Goal: Task Accomplishment & Management: Manage account settings

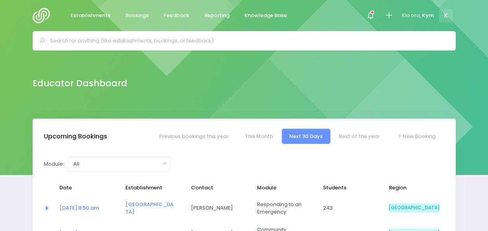
select select "5"
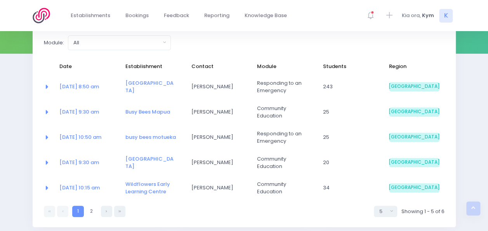
scroll to position [130, 0]
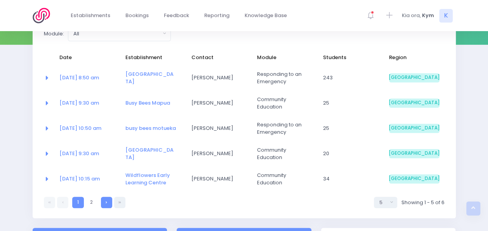
click at [109, 203] on link at bounding box center [106, 202] width 11 height 11
select select "5"
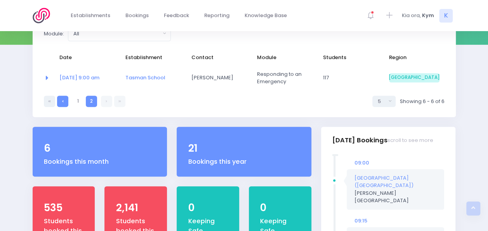
click at [61, 99] on link at bounding box center [62, 101] width 11 height 11
select select "5"
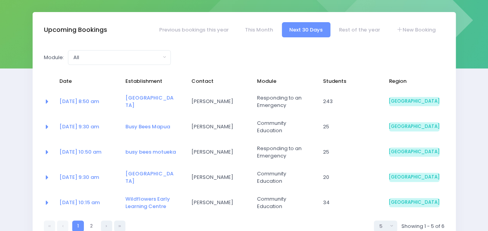
scroll to position [108, 0]
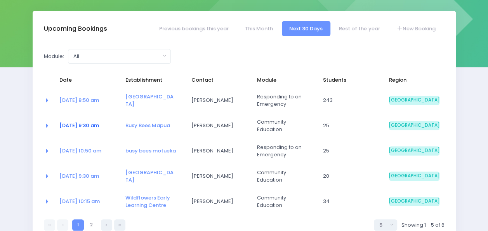
click at [92, 125] on link "22 Sep at 9:30 am" at bounding box center [79, 125] width 40 height 7
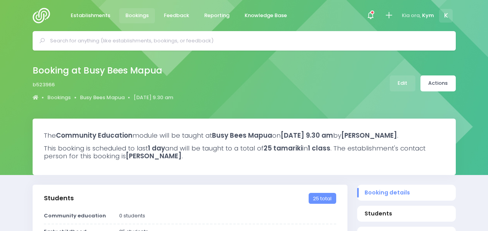
select select "5"
click at [408, 85] on link "Edit" at bounding box center [403, 83] width 26 height 16
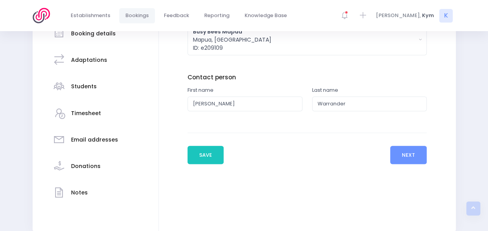
scroll to position [144, 0]
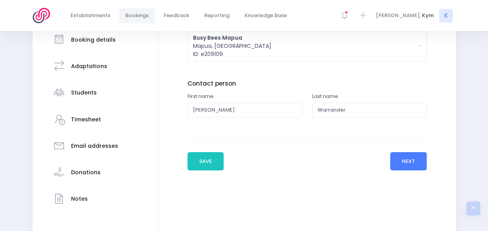
click at [410, 161] on button "Next" at bounding box center [409, 161] width 37 height 19
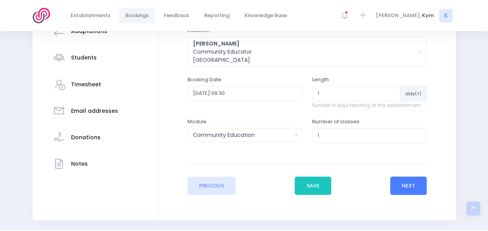
scroll to position [179, 0]
click at [298, 139] on button "Community Education" at bounding box center [245, 134] width 115 height 14
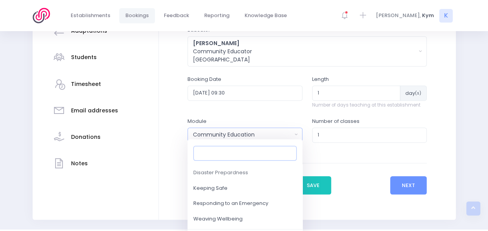
scroll to position [98, 0]
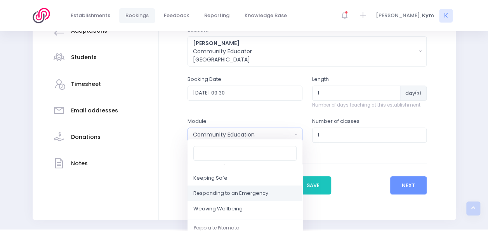
click at [231, 191] on span "Responding to an Emergency" at bounding box center [231, 194] width 75 height 8
select select "Responding to an Emergency"
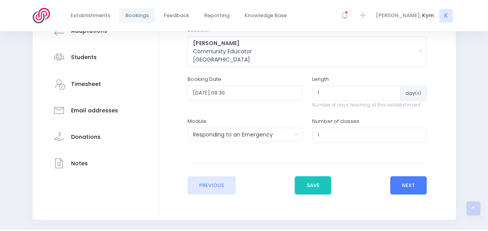
click at [398, 180] on button "Next" at bounding box center [409, 185] width 37 height 19
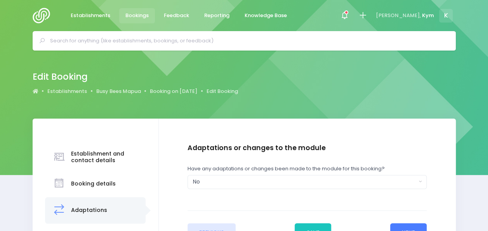
scroll to position [17, 0]
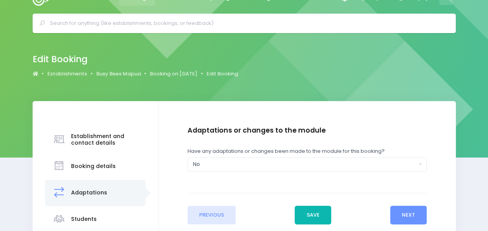
click at [312, 211] on button "Save" at bounding box center [313, 215] width 37 height 19
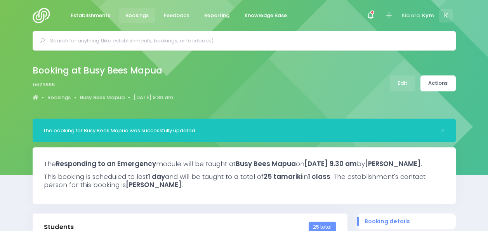
select select "5"
click at [34, 18] on img at bounding box center [44, 16] width 22 height 16
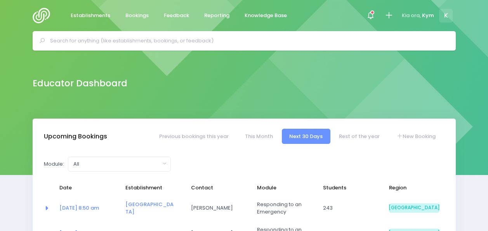
select select "5"
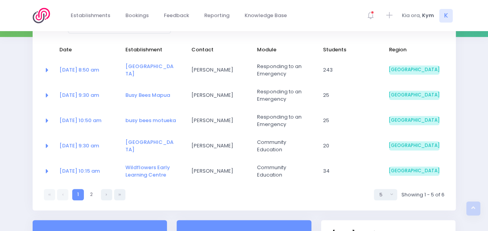
scroll to position [139, 0]
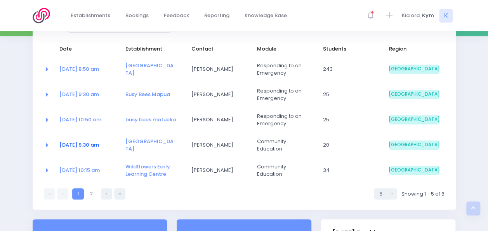
click at [81, 143] on link "23 Sep at 9:30 am" at bounding box center [79, 144] width 40 height 7
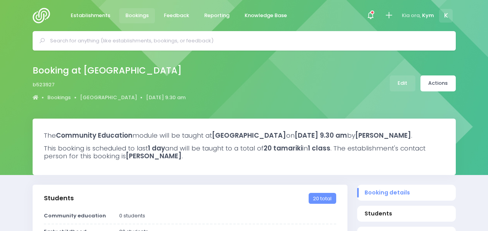
select select "5"
click at [406, 84] on link "Edit" at bounding box center [403, 83] width 26 height 16
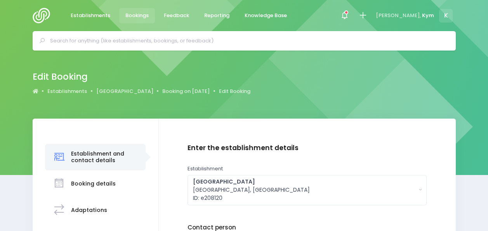
scroll to position [131, 0]
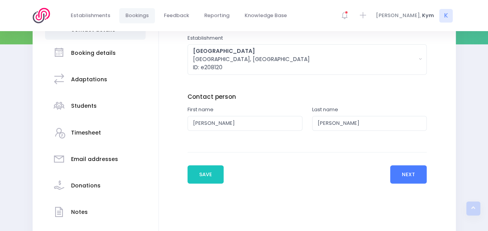
click at [412, 173] on button "Next" at bounding box center [409, 174] width 37 height 19
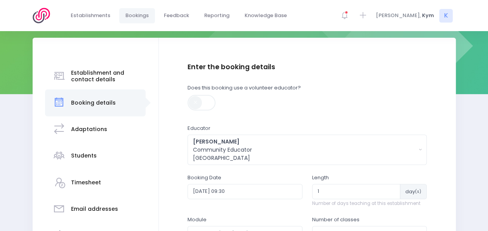
scroll to position [128, 0]
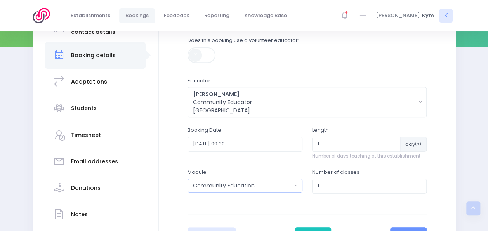
click at [295, 185] on button "Community Education" at bounding box center [245, 185] width 115 height 14
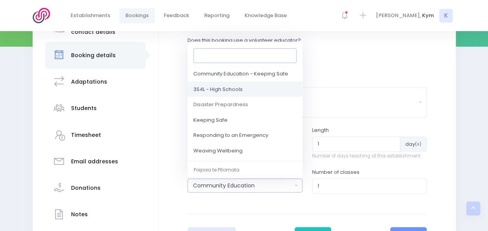
scroll to position [59, 0]
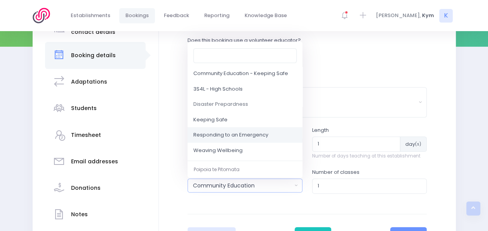
click at [236, 137] on span "Responding to an Emergency" at bounding box center [231, 135] width 75 height 8
select select "Responding to an Emergency"
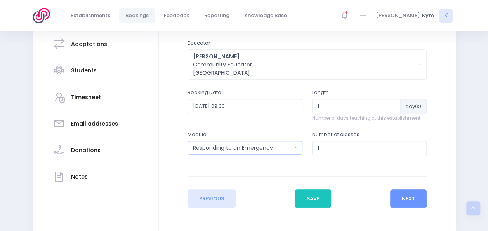
scroll to position [166, 0]
click at [315, 199] on button "Save" at bounding box center [313, 198] width 37 height 19
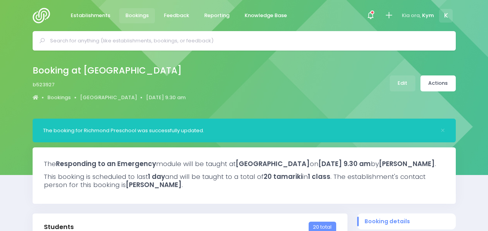
select select "5"
click at [43, 13] on img at bounding box center [44, 16] width 22 height 16
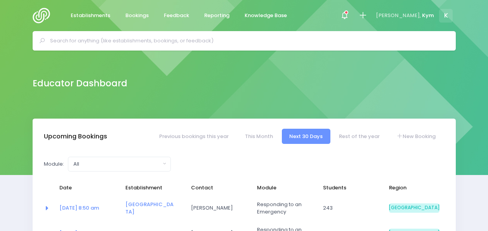
select select "5"
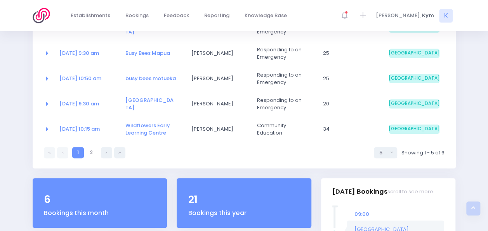
scroll to position [180, 0]
click at [90, 126] on link "[DATE] 10:15 am" at bounding box center [79, 128] width 40 height 7
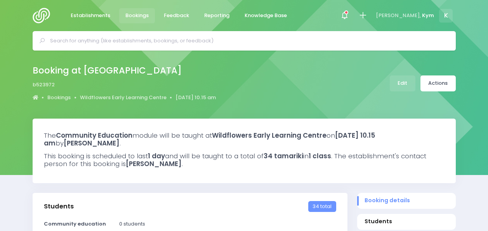
select select "5"
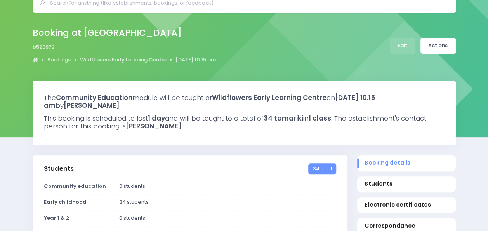
scroll to position [21, 0]
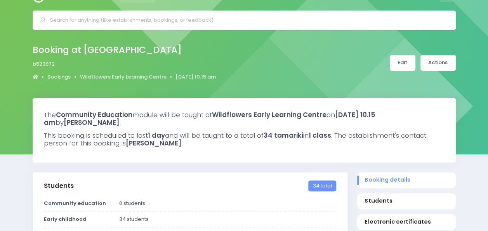
click at [397, 64] on link "Edit" at bounding box center [403, 63] width 26 height 16
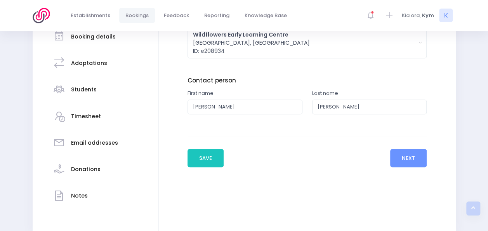
scroll to position [147, 0]
click at [426, 152] on button "Next" at bounding box center [409, 157] width 37 height 19
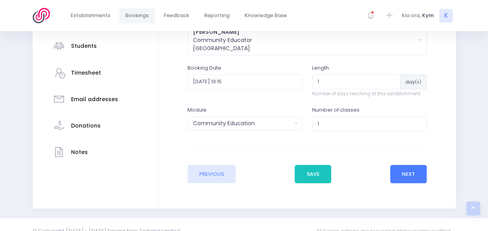
scroll to position [191, 0]
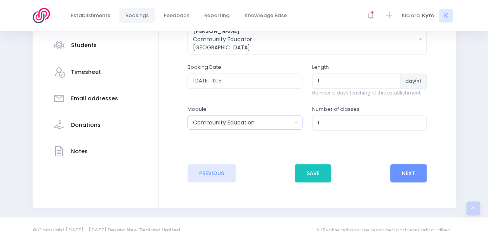
click at [297, 120] on button "Community Education" at bounding box center [245, 122] width 115 height 14
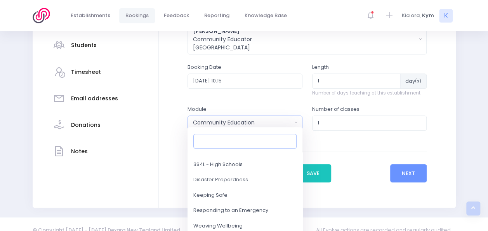
scroll to position [70, 0]
click at [235, 209] on span "Responding to an Emergency" at bounding box center [231, 210] width 75 height 8
select select "Responding to an Emergency"
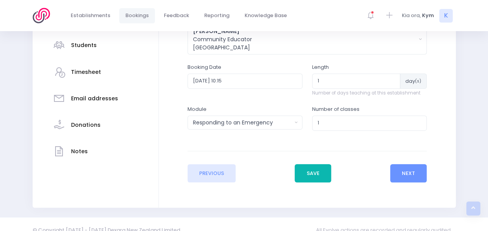
click at [319, 176] on button "Save" at bounding box center [313, 173] width 37 height 19
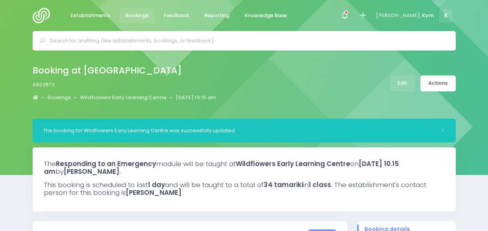
select select "5"
click at [345, 15] on span at bounding box center [345, 16] width 2 height 2
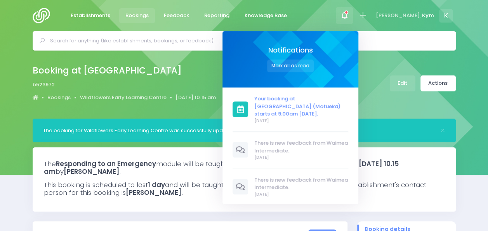
click at [305, 105] on span "Your booking at [GEOGRAPHIC_DATA] (Motueka) starts at 9:00am [DATE]." at bounding box center [302, 106] width 94 height 23
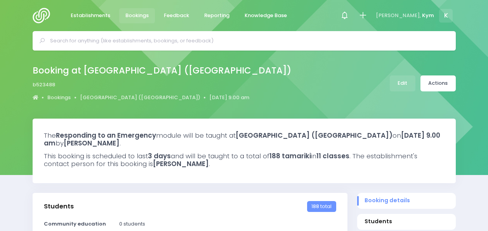
select select "5"
click at [38, 15] on img at bounding box center [44, 16] width 22 height 16
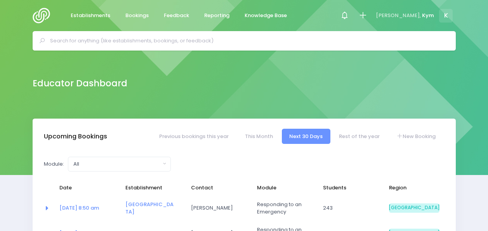
select select "5"
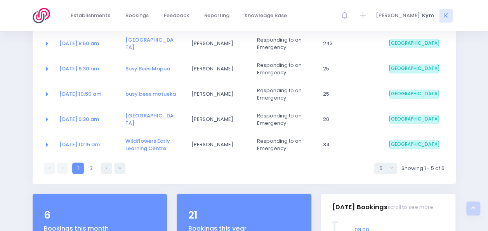
scroll to position [168, 0]
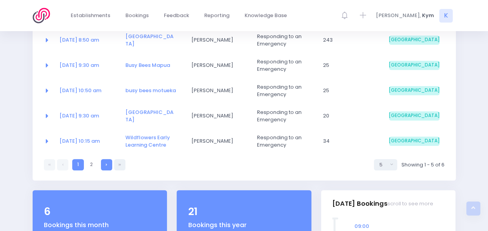
click at [104, 160] on link at bounding box center [106, 164] width 11 height 11
select select "5"
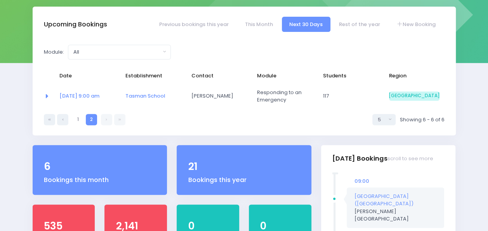
scroll to position [112, 0]
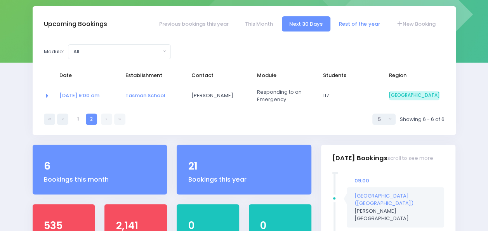
click at [353, 21] on link "Rest of the year" at bounding box center [360, 23] width 56 height 15
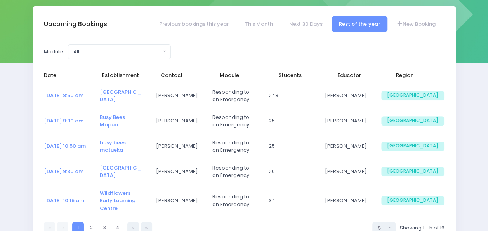
select select "5"
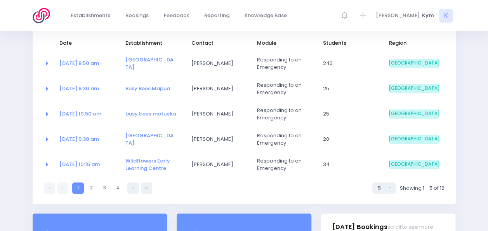
scroll to position [148, 0]
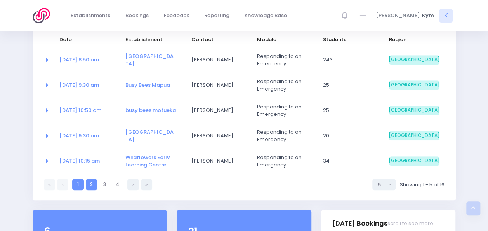
click at [93, 184] on link "2" at bounding box center [91, 184] width 11 height 11
select select "5"
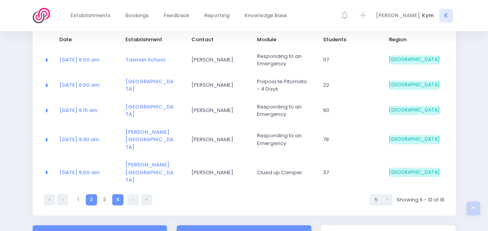
click at [117, 194] on link "4" at bounding box center [117, 199] width 11 height 11
select select "5"
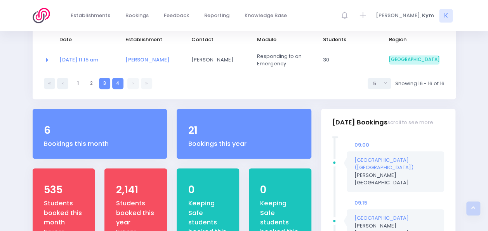
click at [102, 83] on link "3" at bounding box center [104, 83] width 11 height 11
select select "5"
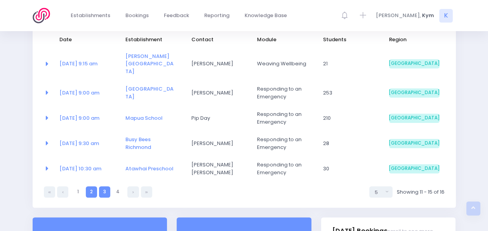
click at [92, 186] on link "2" at bounding box center [91, 191] width 11 height 11
select select "5"
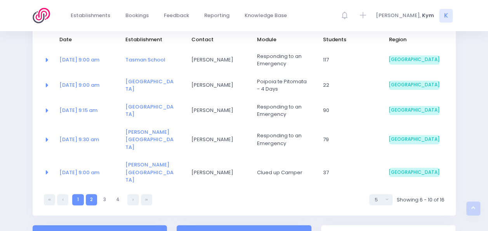
click at [81, 194] on link "1" at bounding box center [77, 199] width 11 height 11
select select "5"
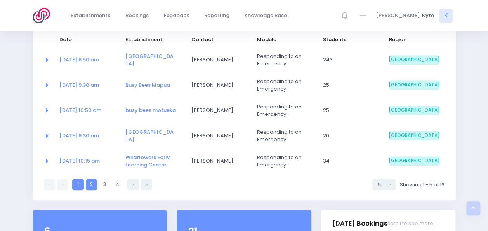
click at [91, 185] on link "2" at bounding box center [91, 184] width 11 height 11
select select "5"
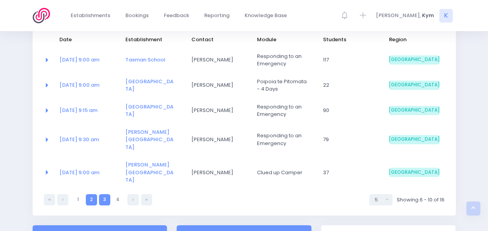
click at [105, 194] on link "3" at bounding box center [104, 199] width 11 height 11
select select "5"
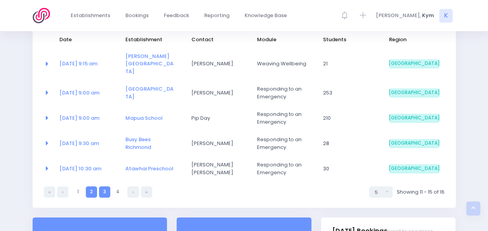
click at [94, 186] on link "2" at bounding box center [91, 191] width 11 height 11
select select "5"
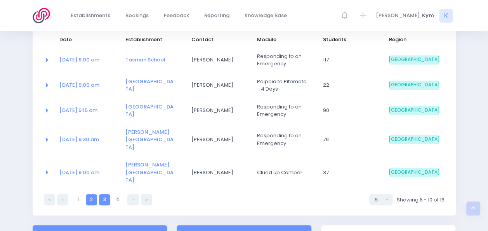
click at [108, 194] on link "3" at bounding box center [104, 199] width 11 height 11
select select "5"
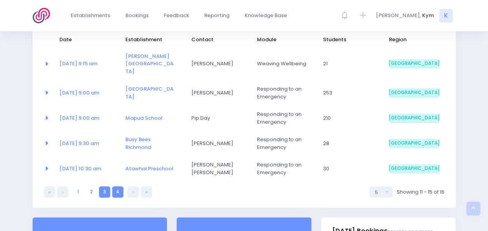
click at [117, 186] on link "4" at bounding box center [117, 191] width 11 height 11
select select "5"
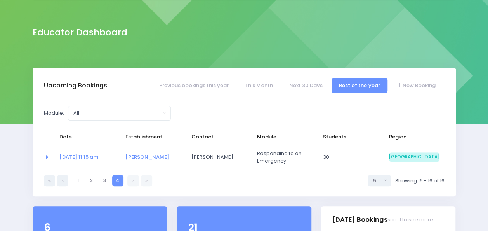
scroll to position [51, 0]
